Goal: Use online tool/utility: Utilize a website feature to perform a specific function

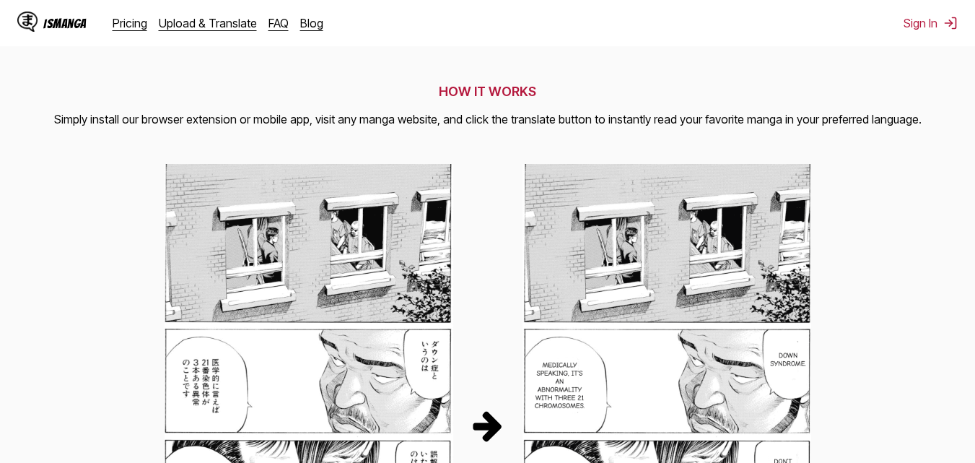
scroll to position [144, 0]
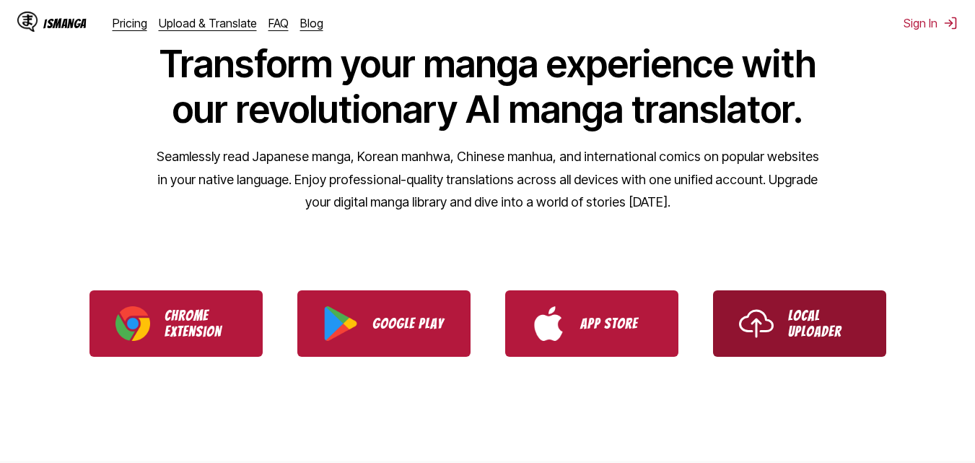
click at [754, 307] on img "Use IsManga Local Uploader" at bounding box center [756, 323] width 35 height 35
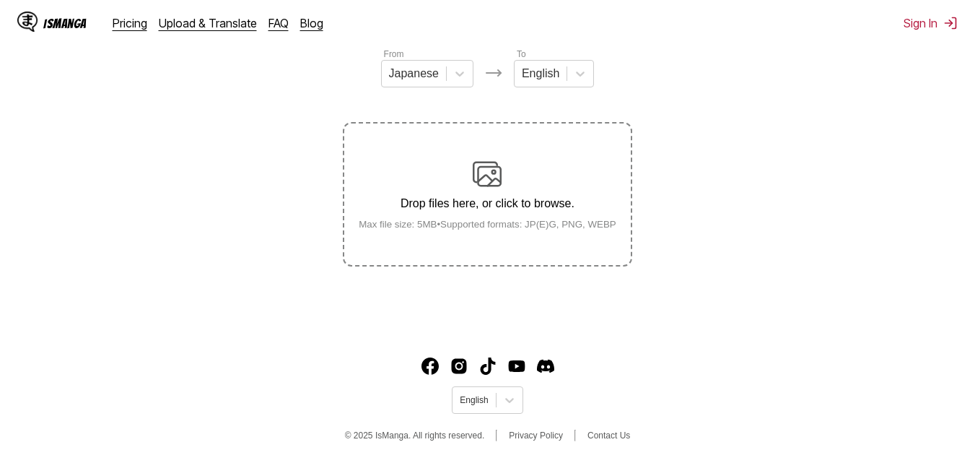
scroll to position [111, 0]
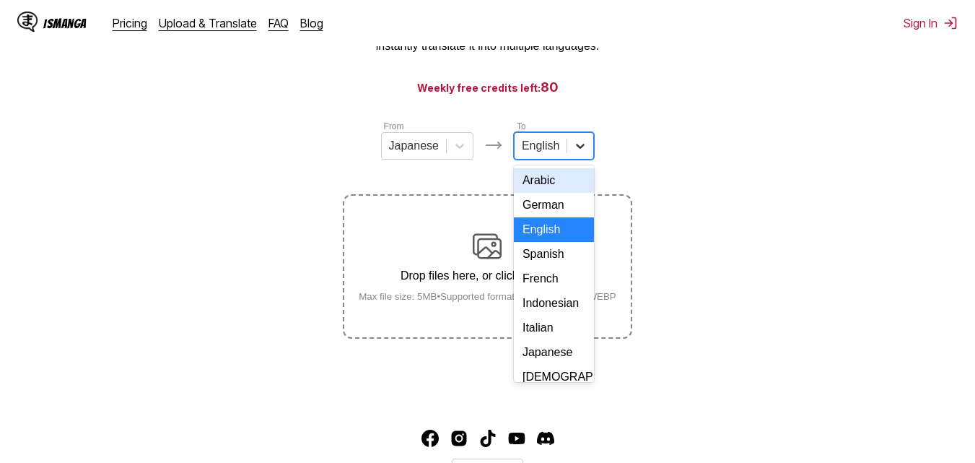
click at [583, 153] on icon at bounding box center [580, 146] width 14 height 14
click at [564, 262] on div "Spanish" at bounding box center [554, 254] width 80 height 25
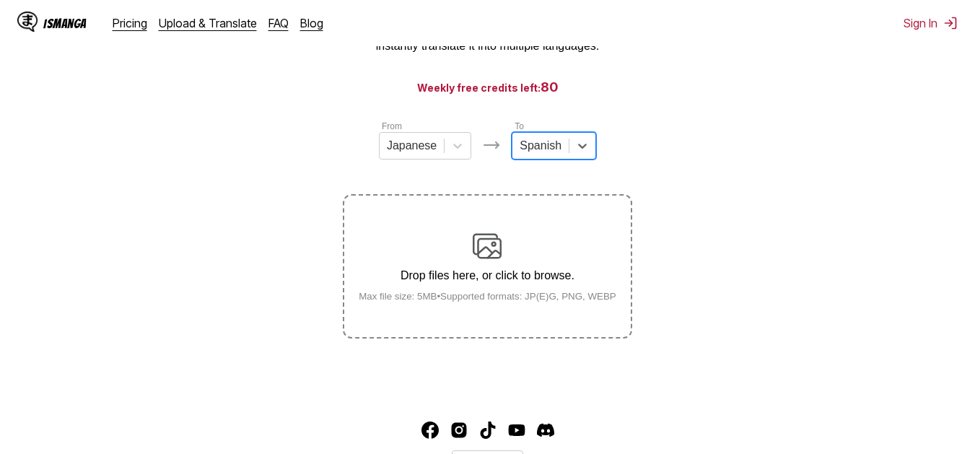
click at [520, 290] on div "Drop files here, or click to browse. Max file size: 5MB • Supported formats: JP…" at bounding box center [487, 267] width 281 height 70
click at [0, 0] on input "Drop files here, or click to browse. Max file size: 5MB • Supported formats: JP…" at bounding box center [0, 0] width 0 height 0
click at [540, 276] on p "Drop files here, or click to browse." at bounding box center [487, 275] width 281 height 13
click at [0, 0] on input "Drop files here, or click to browse. Max file size: 5MB • Supported formats: JP…" at bounding box center [0, 0] width 0 height 0
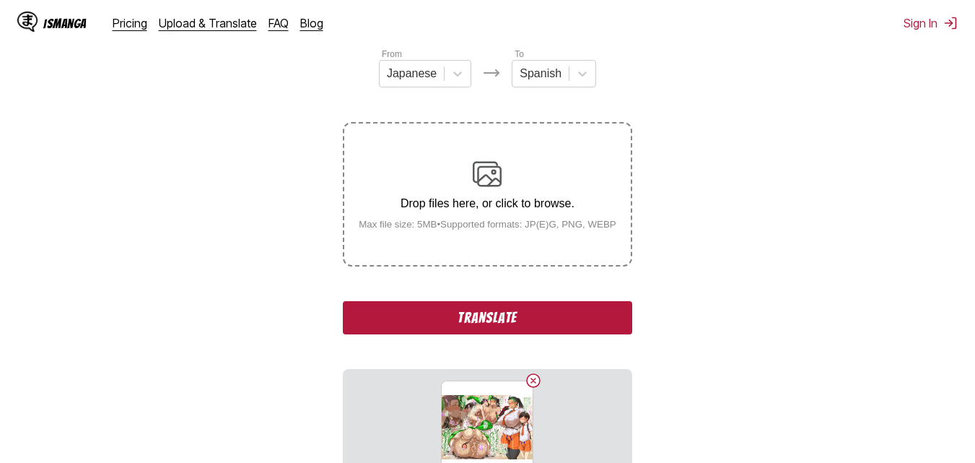
scroll to position [341, 0]
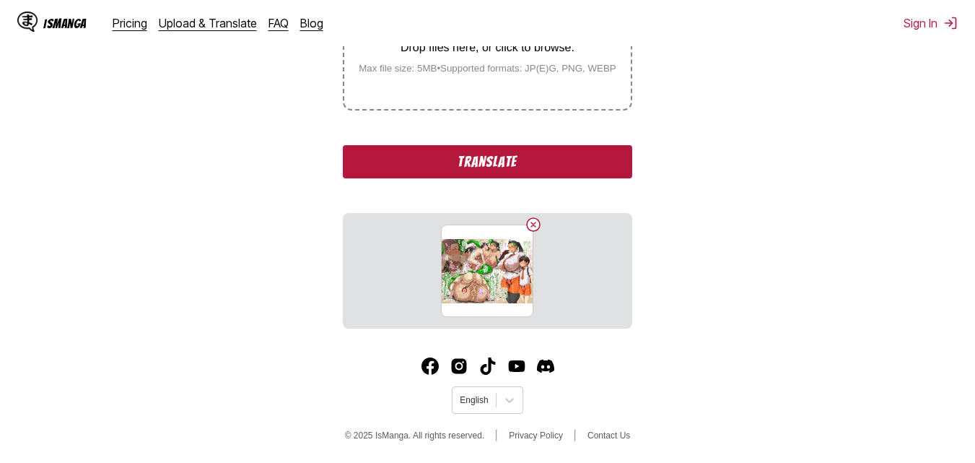
click at [556, 170] on button "Translate" at bounding box center [487, 161] width 289 height 33
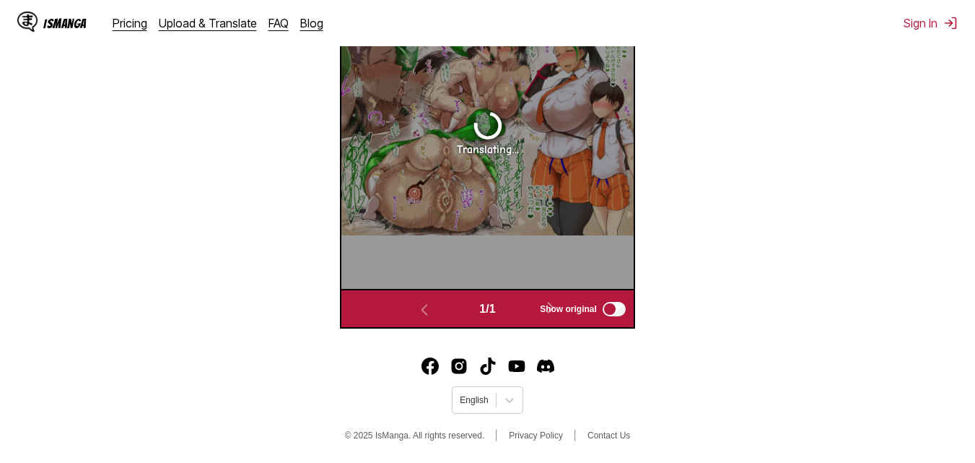
scroll to position [458, 0]
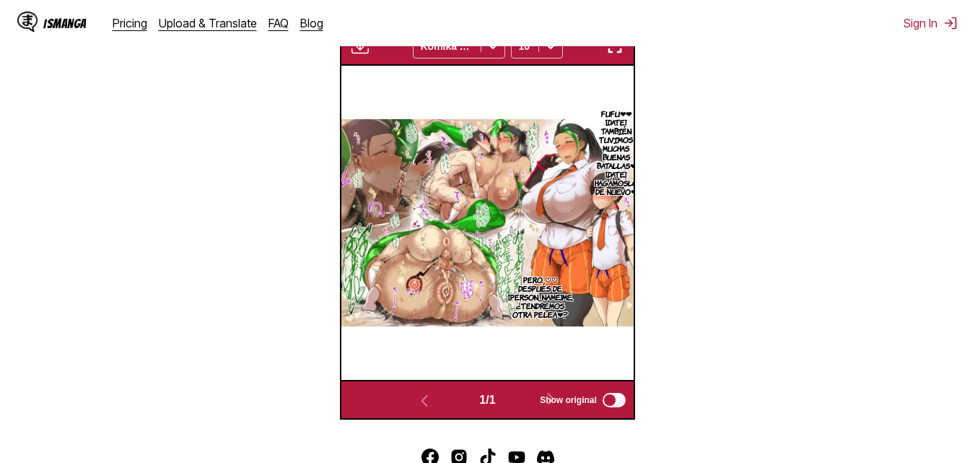
click at [438, 205] on img at bounding box center [487, 222] width 292 height 207
click at [460, 200] on img at bounding box center [487, 222] width 292 height 207
